Goal: Task Accomplishment & Management: Use online tool/utility

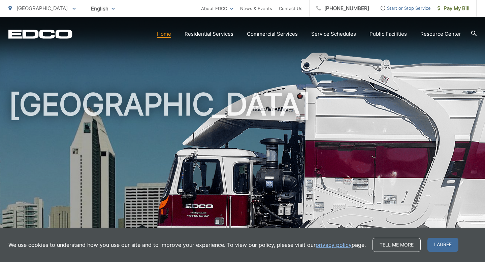
click at [281, 134] on h1 "[GEOGRAPHIC_DATA]" at bounding box center [242, 194] width 468 height 213
click at [439, 248] on span "I agree" at bounding box center [442, 245] width 31 height 14
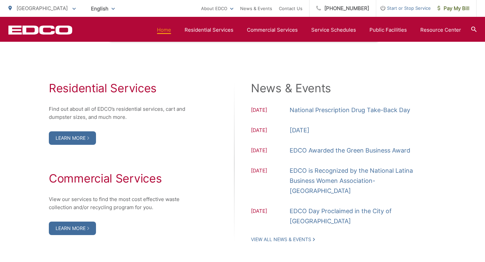
scroll to position [673, 0]
click at [89, 140] on span at bounding box center [88, 138] width 2 height 6
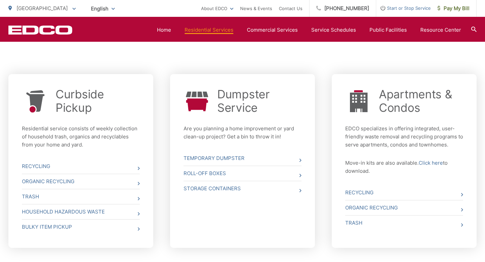
scroll to position [233, 0]
click at [61, 228] on link "Bulky Item Pickup" at bounding box center [81, 226] width 118 height 15
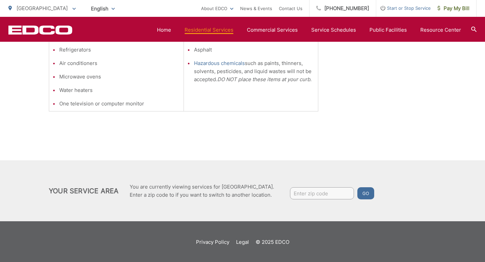
scroll to position [259, 0]
